Goal: Browse casually

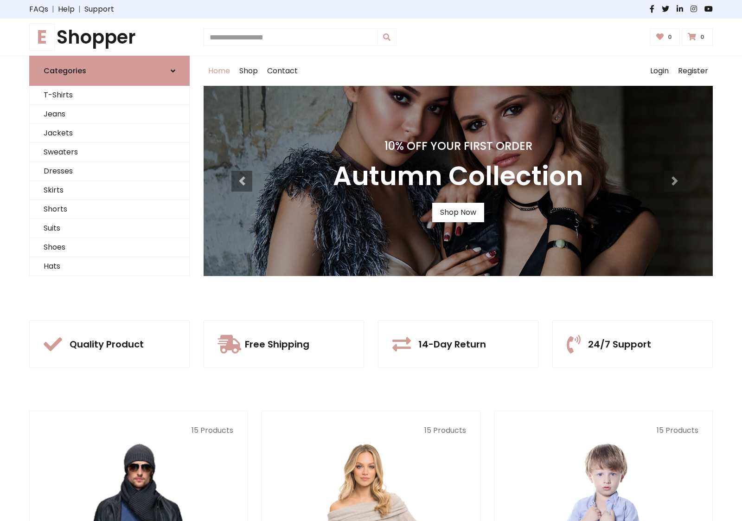
click at [371, 260] on div "10% Off Your First Order Autumn Collection Shop Now" at bounding box center [458, 181] width 509 height 190
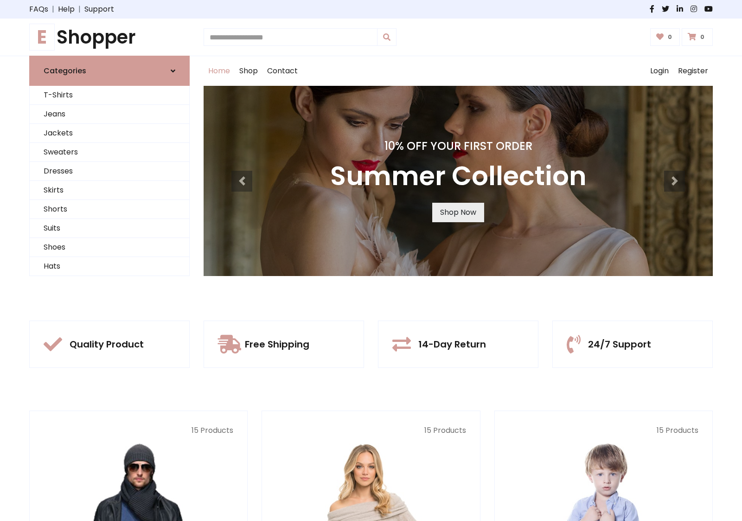
click at [458, 212] on link "Shop Now" at bounding box center [458, 212] width 52 height 19
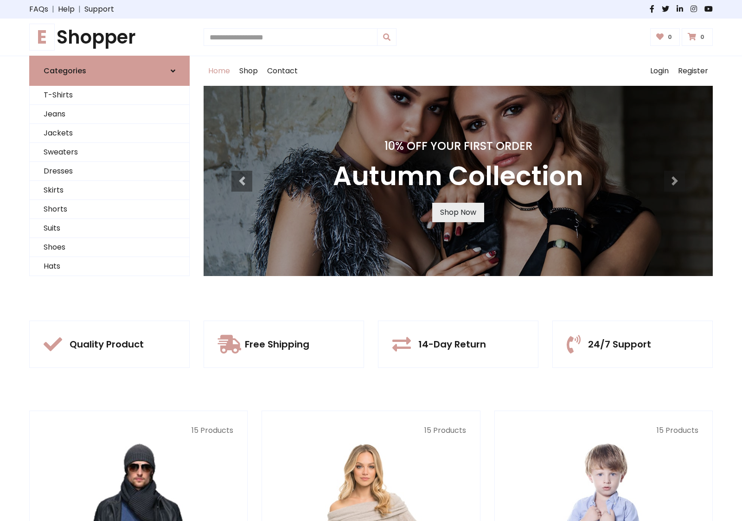
click at [458, 212] on link "Shop Now" at bounding box center [458, 212] width 52 height 19
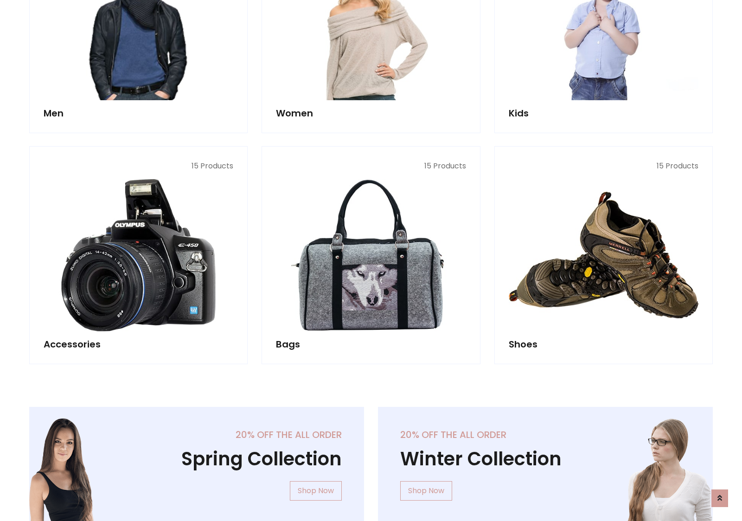
scroll to position [925, 0]
